Goal: Information Seeking & Learning: Compare options

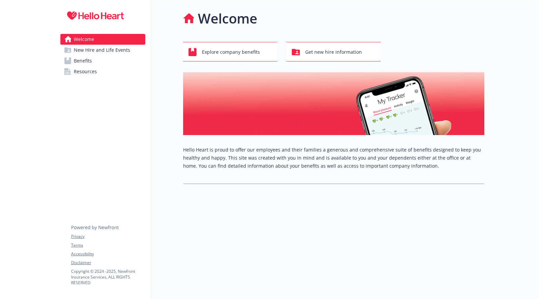
scroll to position [0, 0]
click at [115, 57] on link "Benefits" at bounding box center [102, 60] width 85 height 11
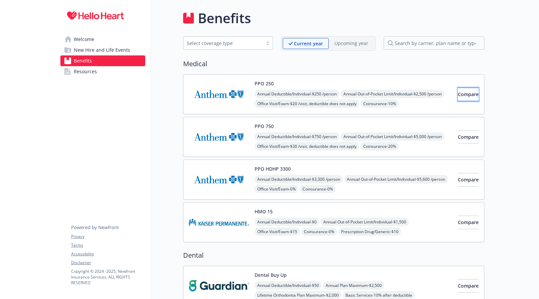
click at [466, 93] on span "Compare" at bounding box center [468, 94] width 21 height 6
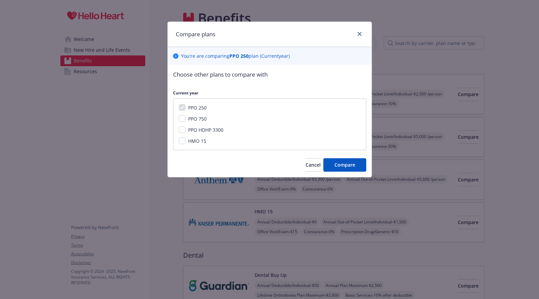
click at [197, 120] on span "PPO 750" at bounding box center [197, 118] width 18 height 6
click at [186, 120] on input "PPO 750" at bounding box center [182, 118] width 7 height 7
checkbox input "true"
click at [199, 132] on span "PPO HDHP 3300" at bounding box center [205, 130] width 35 height 6
click at [186, 132] on input "PPO HDHP 3300" at bounding box center [182, 129] width 7 height 7
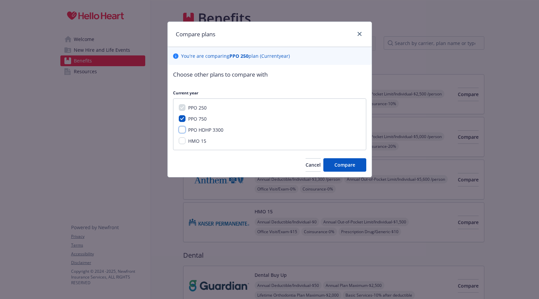
checkbox input "true"
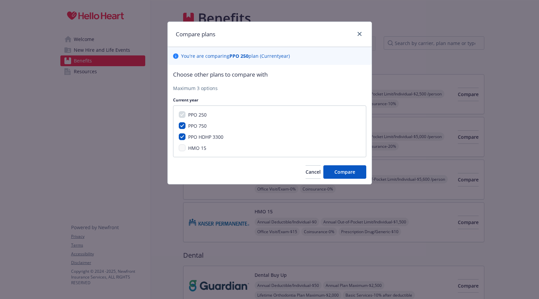
click at [200, 147] on span "HMO 15" at bounding box center [197, 148] width 18 height 6
click at [349, 170] on span "Compare" at bounding box center [345, 171] width 21 height 6
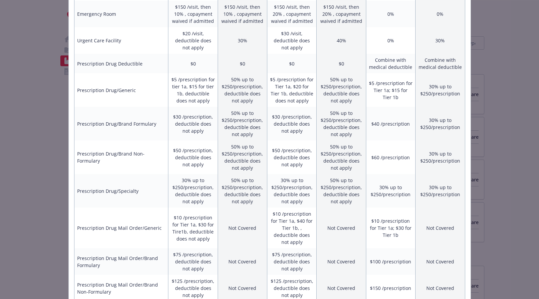
scroll to position [443, 0]
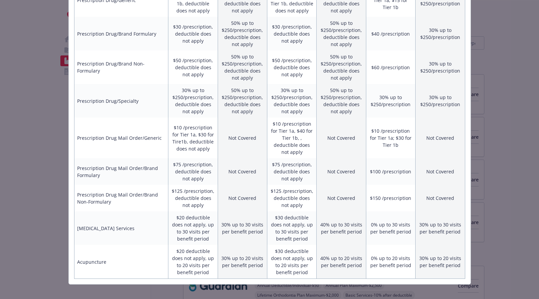
click at [481, 77] on div "Benefits Info PPO 250 Current year PPO 750 Current year PPO HDHP 3300 Current y…" at bounding box center [269, 149] width 539 height 299
click at [504, 155] on div "Benefits Info PPO 250 Current year PPO 750 Current year PPO HDHP 3300 Current y…" at bounding box center [269, 149] width 539 height 299
click at [497, 155] on div "Benefits Info PPO 250 Current year PPO 750 Current year PPO HDHP 3300 Current y…" at bounding box center [269, 149] width 539 height 299
click at [518, 110] on div "Benefits Info PPO 250 Current year PPO 750 Current year PPO HDHP 3300 Current y…" at bounding box center [269, 149] width 539 height 299
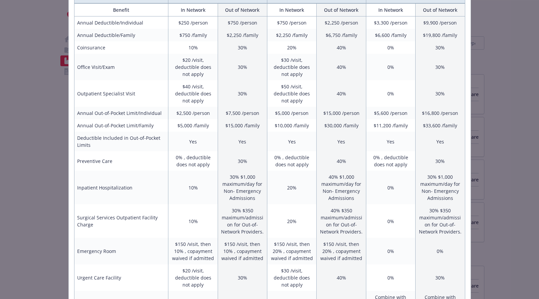
scroll to position [0, 0]
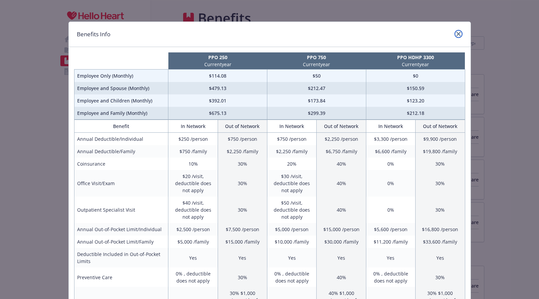
click at [455, 36] on link "close" at bounding box center [459, 34] width 8 height 8
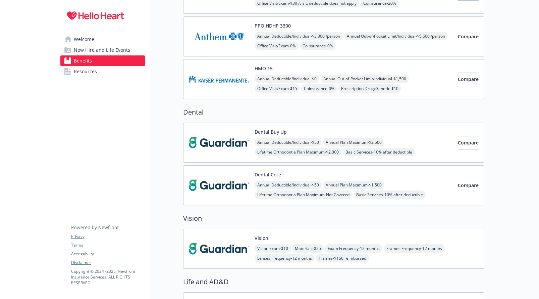
scroll to position [131, 0]
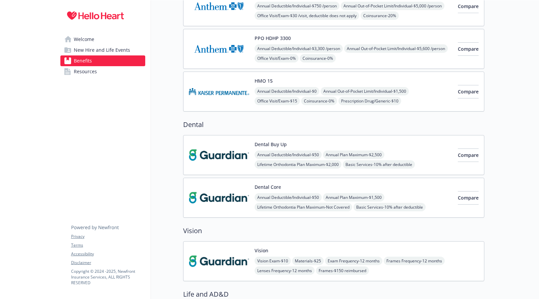
click at [404, 194] on div "Annual Deductible/Individual - $50 Annual Plan Maximum - $1,500 Lifetime Orthod…" at bounding box center [354, 207] width 198 height 28
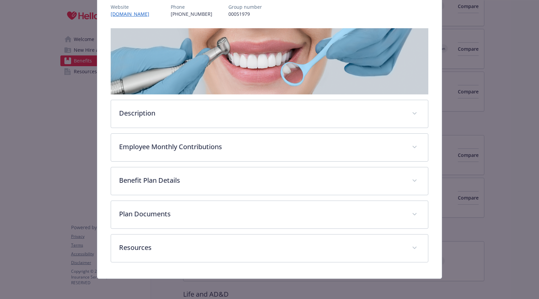
scroll to position [86, 0]
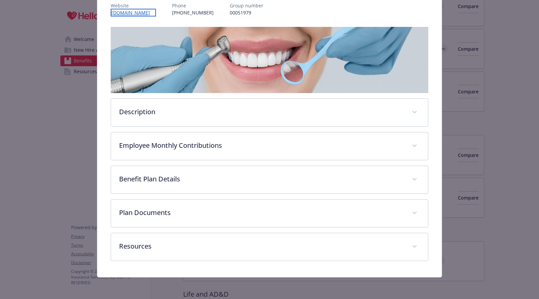
click at [154, 13] on link "[DOMAIN_NAME]" at bounding box center [133, 13] width 45 height 8
